Goal: Task Accomplishment & Management: Use online tool/utility

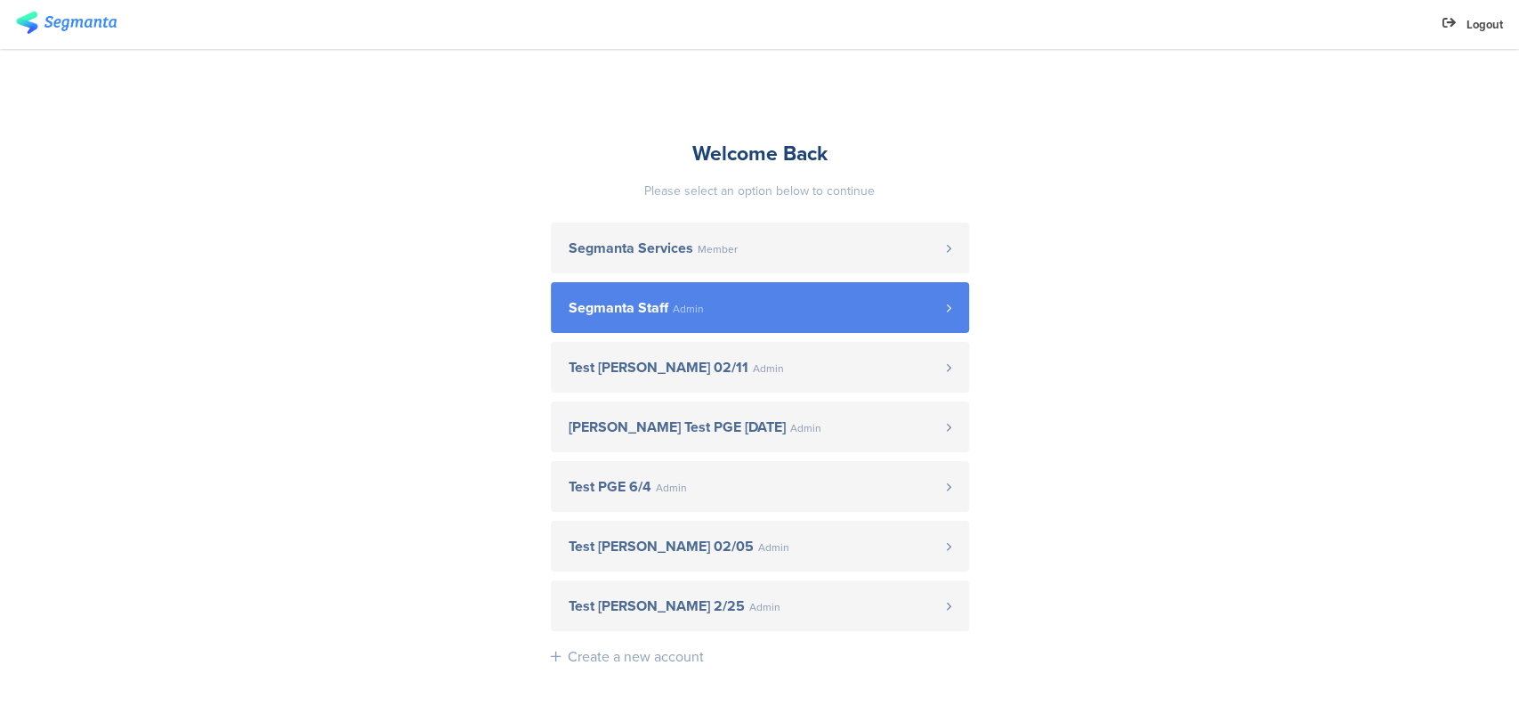
click at [820, 331] on link "Segmanta Staff Admin" at bounding box center [760, 307] width 418 height 51
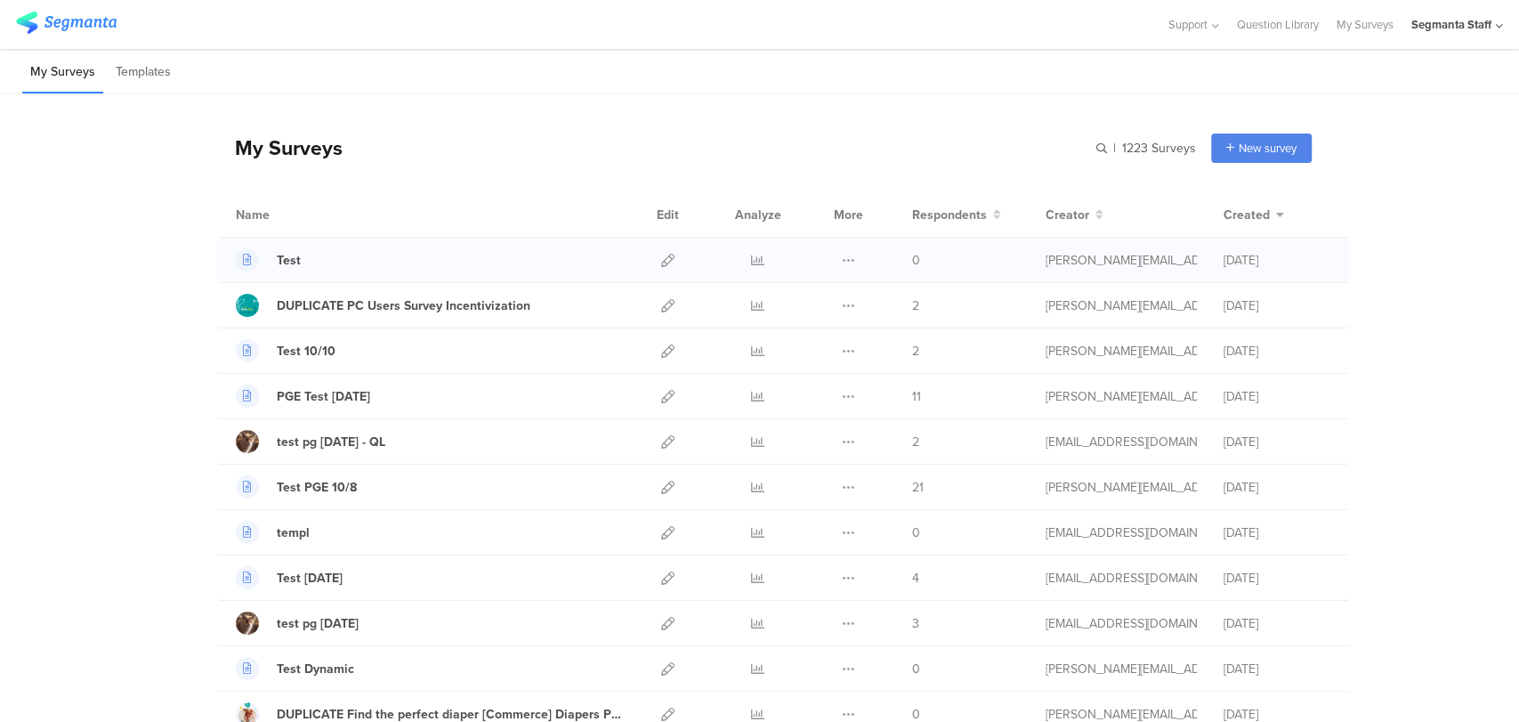
click at [651, 264] on div at bounding box center [668, 260] width 38 height 44
click at [661, 257] on icon at bounding box center [667, 260] width 13 height 13
